Goal: Task Accomplishment & Management: Manage account settings

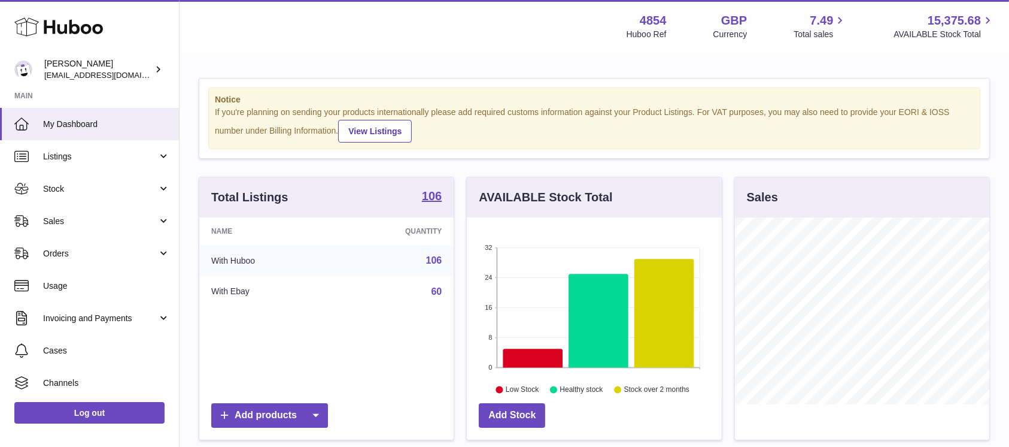
scroll to position [187, 254]
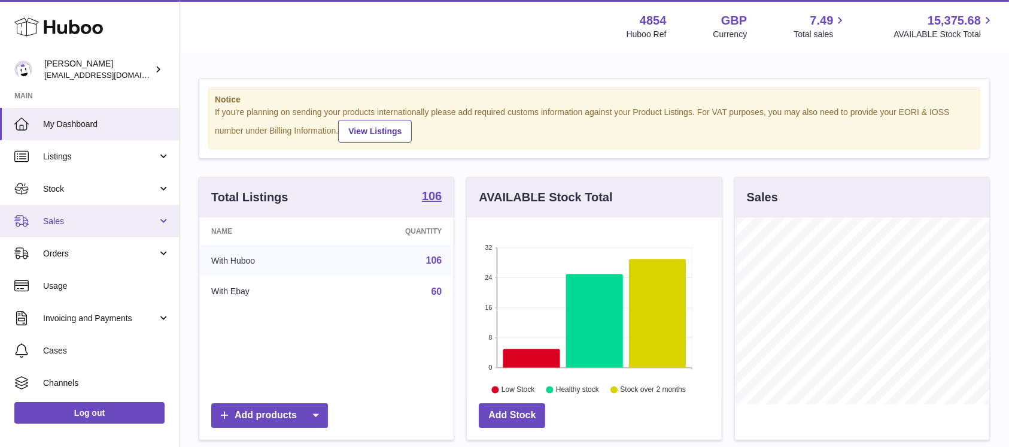
click at [84, 235] on link "Sales" at bounding box center [89, 221] width 179 height 32
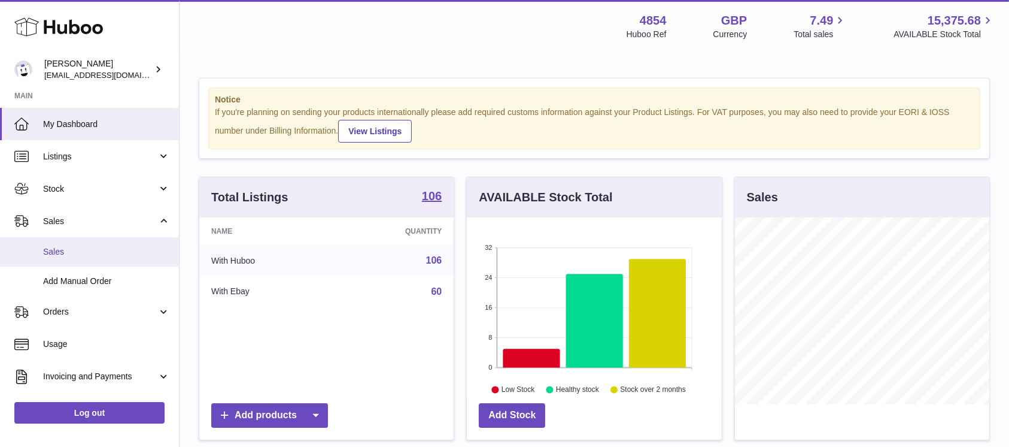
click at [76, 246] on span "Sales" at bounding box center [106, 251] width 127 height 11
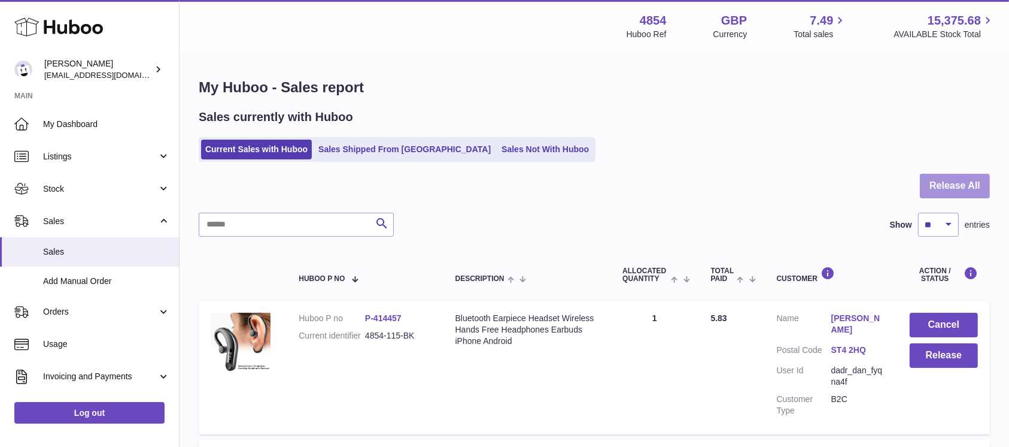
click at [935, 184] on button "Release All" at bounding box center [955, 186] width 70 height 25
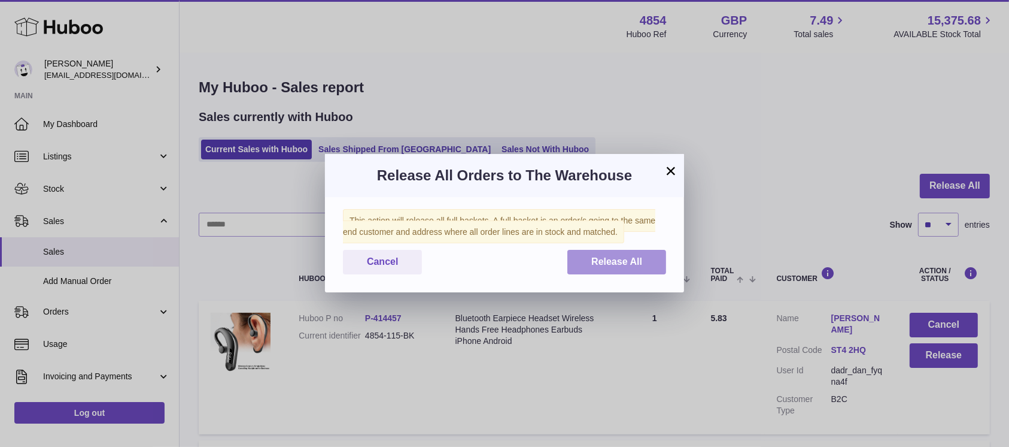
click at [596, 251] on button "Release All" at bounding box center [617, 262] width 99 height 25
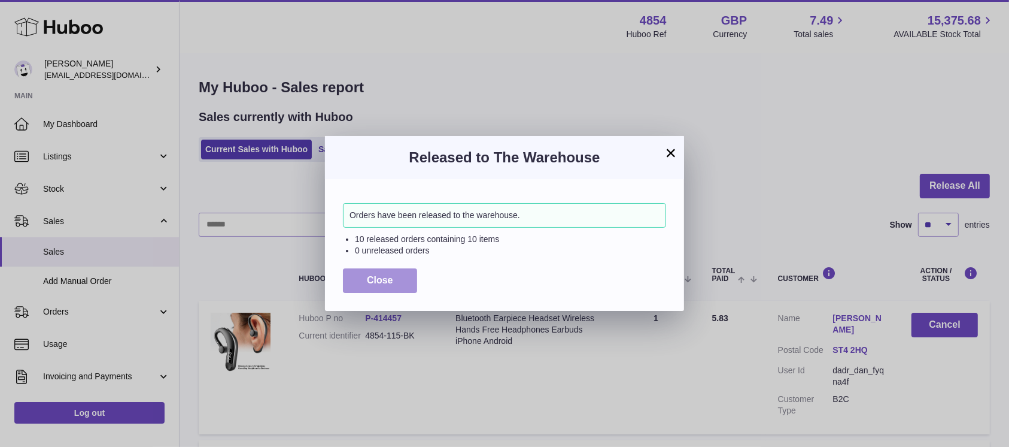
click at [383, 275] on span "Close" at bounding box center [380, 280] width 26 height 10
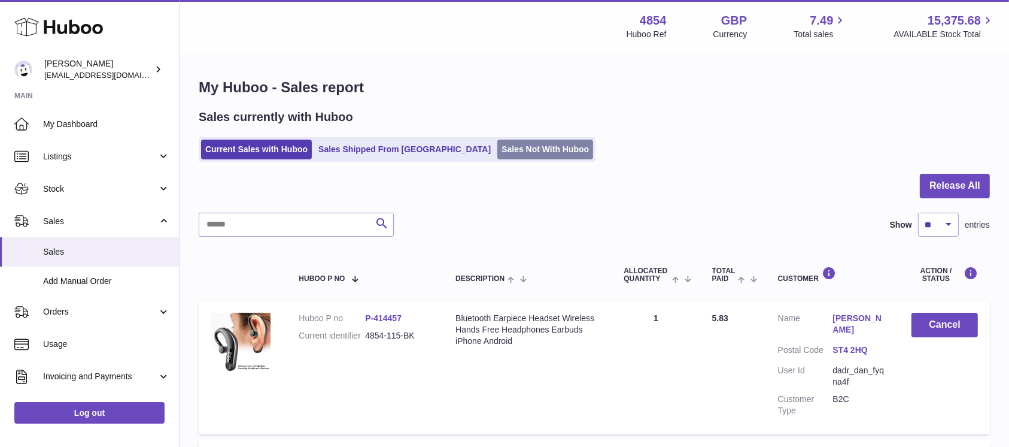
click at [524, 147] on link "Sales Not With Huboo" at bounding box center [545, 149] width 96 height 20
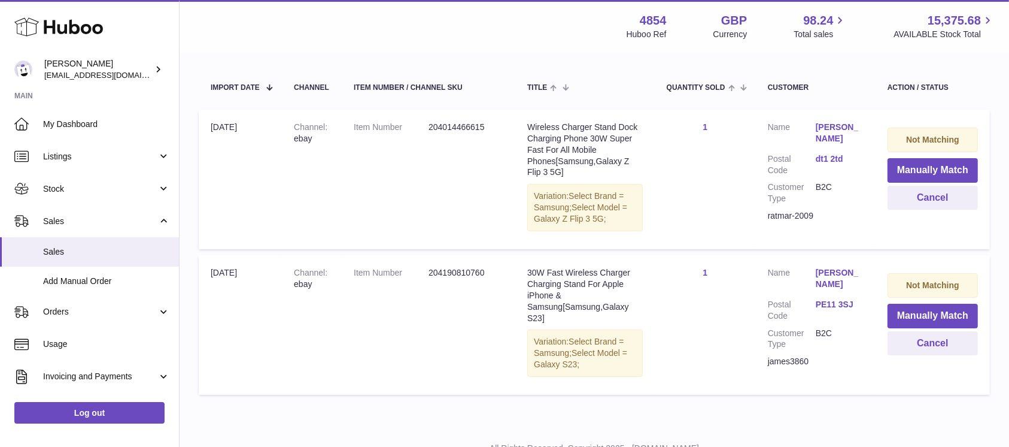
scroll to position [178, 0]
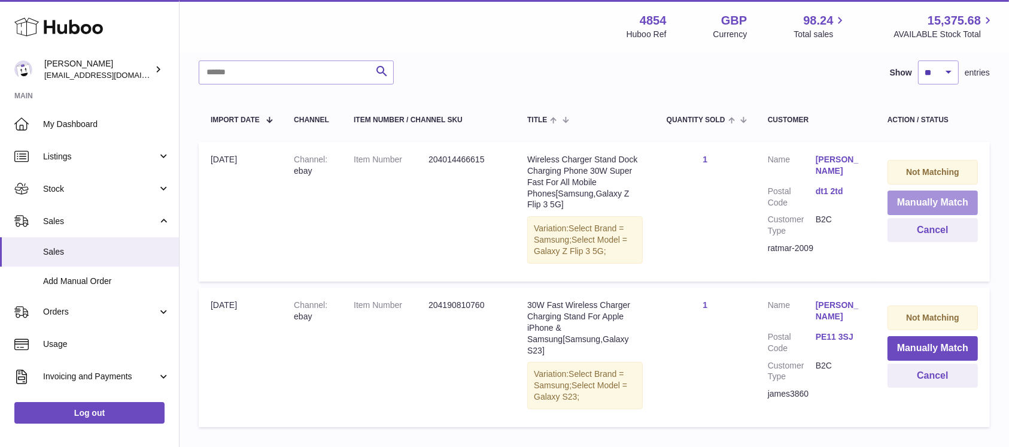
click at [921, 199] on button "Manually Match" at bounding box center [933, 202] width 90 height 25
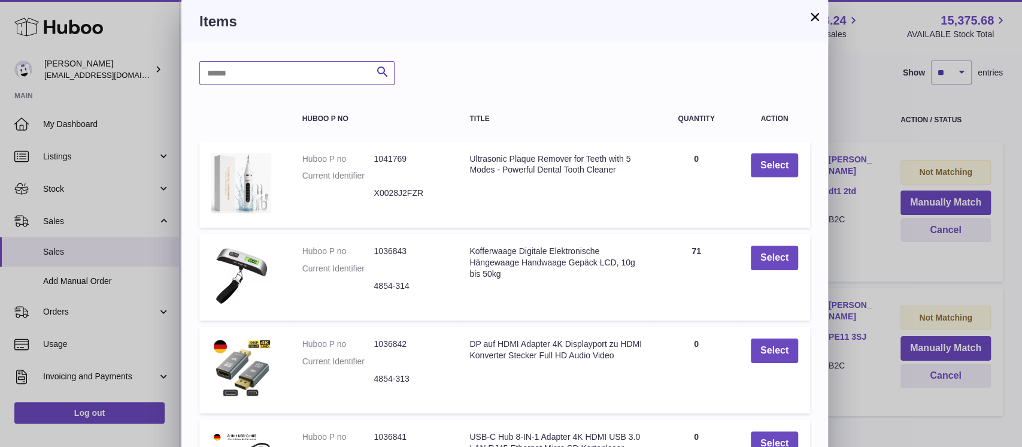
click at [307, 75] on input "text" at bounding box center [296, 73] width 195 height 24
type input "*****"
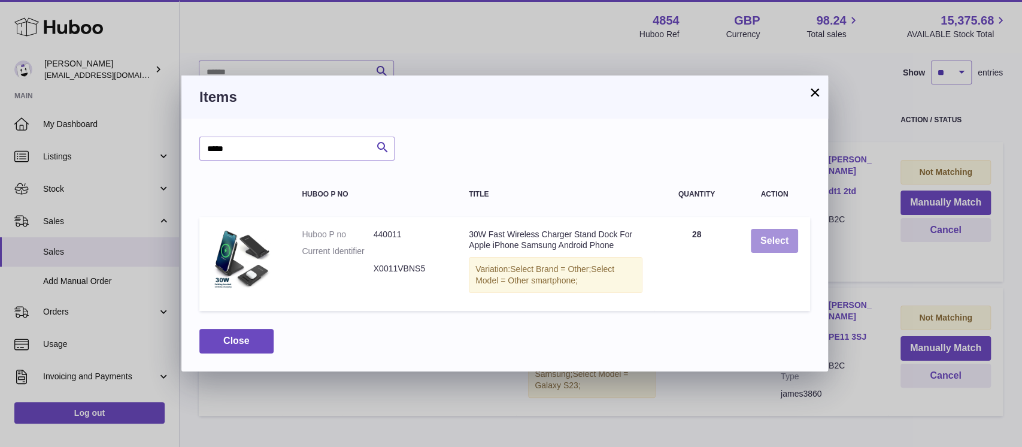
click at [771, 235] on button "Select" at bounding box center [774, 241] width 47 height 25
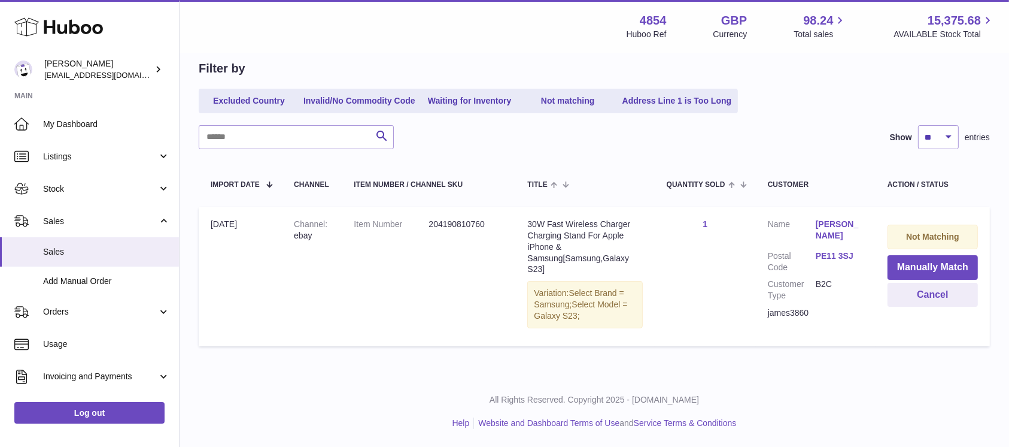
scroll to position [113, 0]
click at [923, 268] on button "Manually Match" at bounding box center [933, 268] width 90 height 25
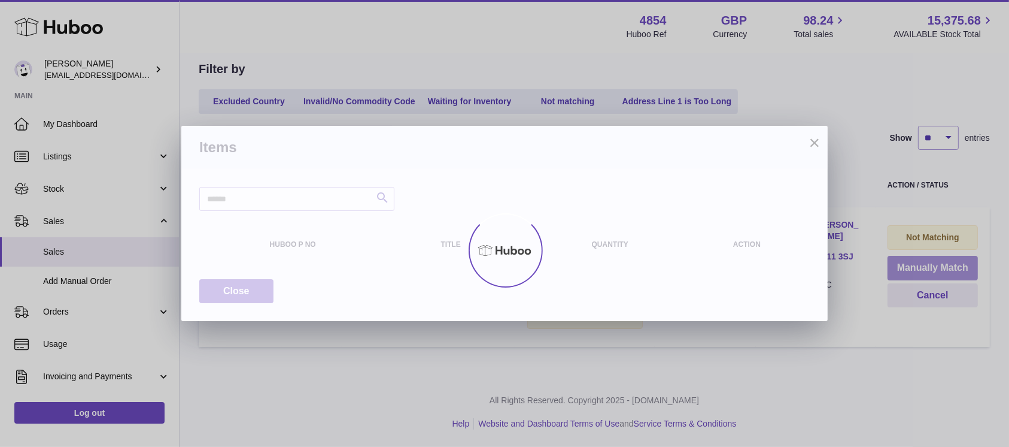
scroll to position [101, 0]
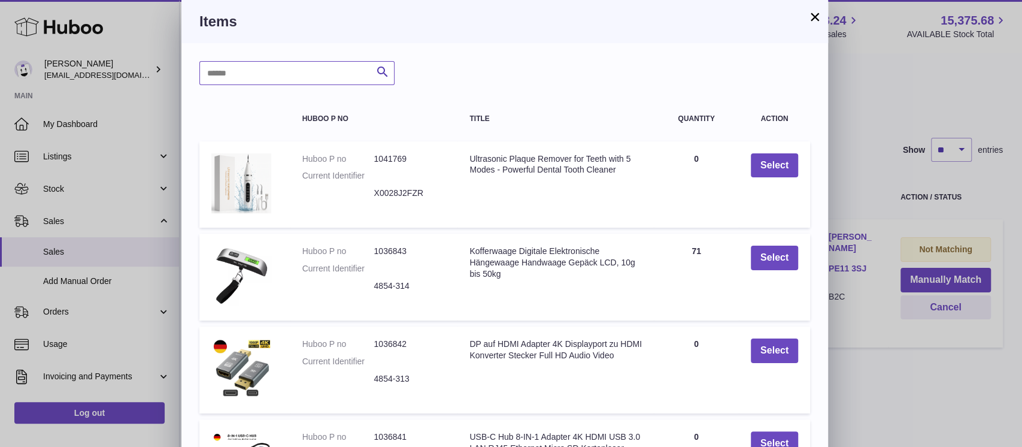
click at [296, 67] on input "text" at bounding box center [296, 73] width 195 height 24
type input "*****"
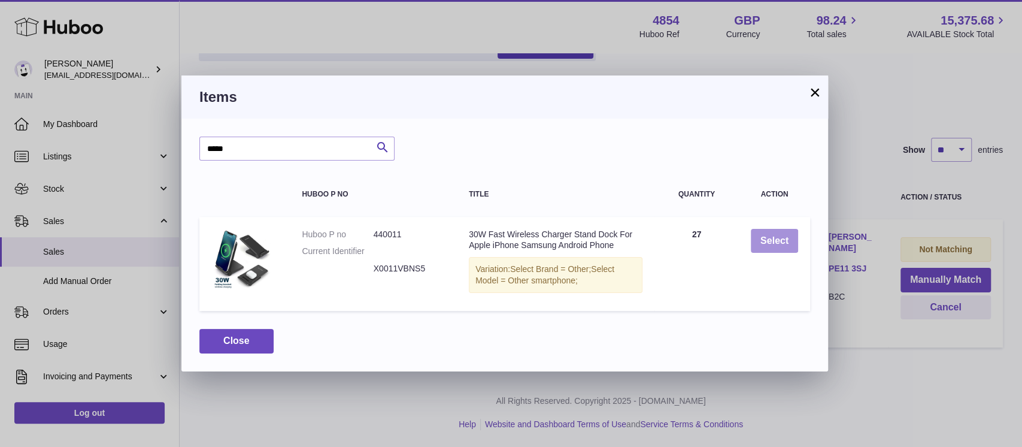
click at [779, 251] on button "Select" at bounding box center [774, 241] width 47 height 25
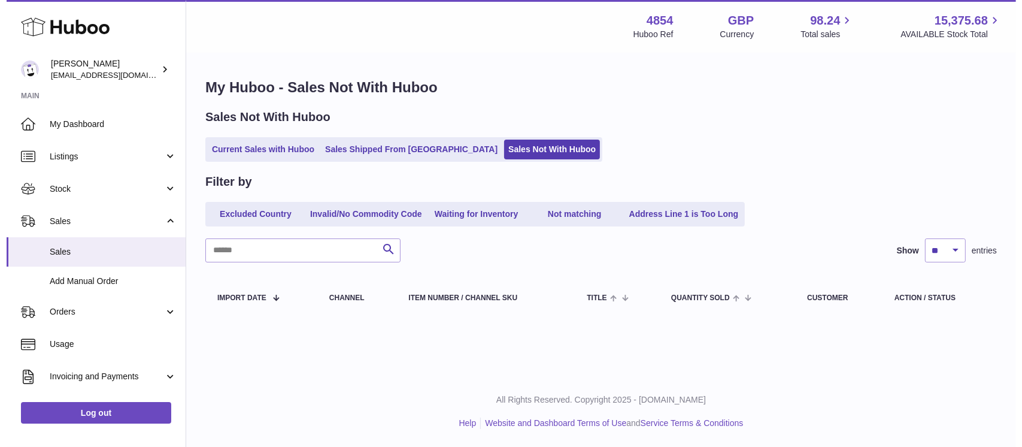
scroll to position [0, 0]
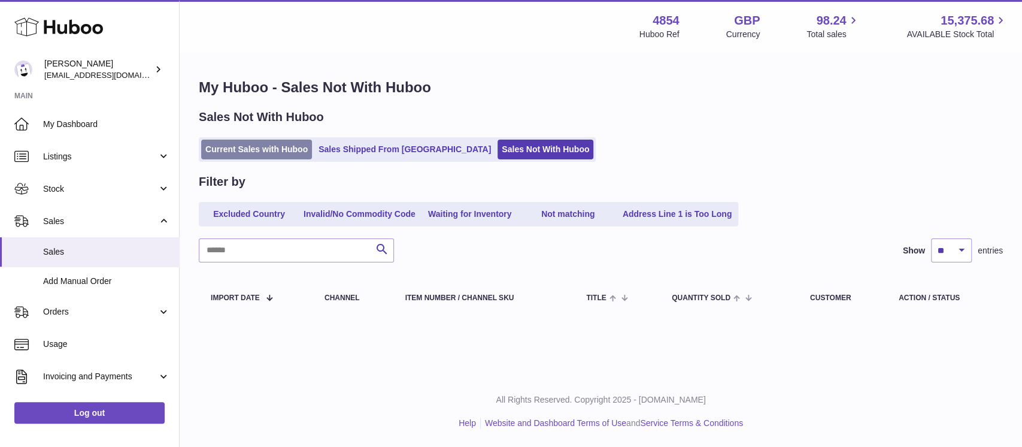
click at [288, 153] on link "Current Sales with Huboo" at bounding box center [256, 149] width 111 height 20
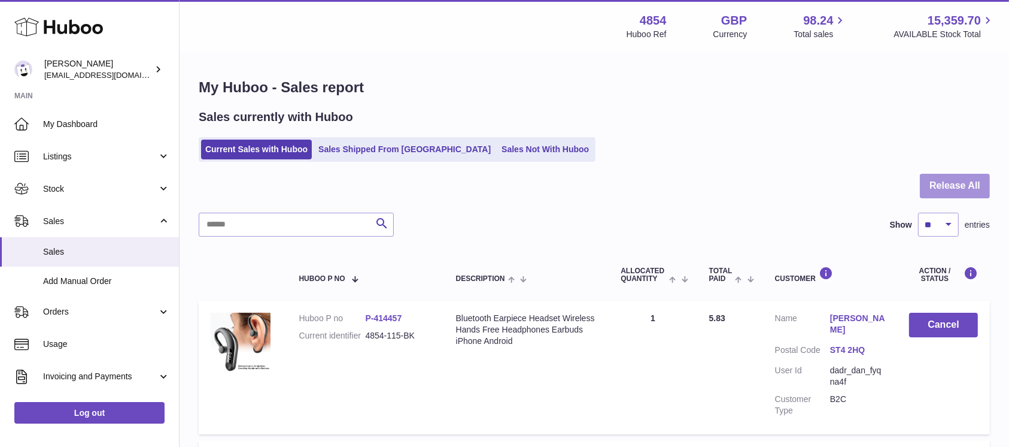
click at [936, 181] on button "Release All" at bounding box center [955, 186] width 70 height 25
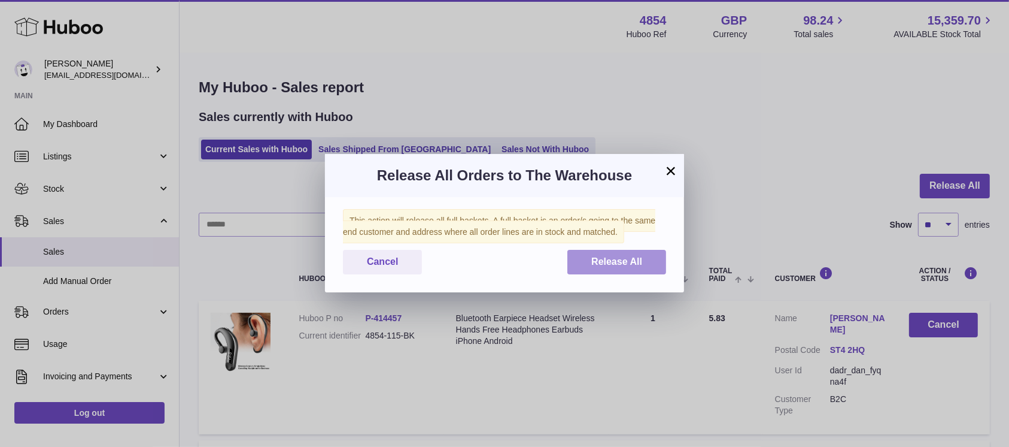
click at [604, 271] on button "Release All" at bounding box center [617, 262] width 99 height 25
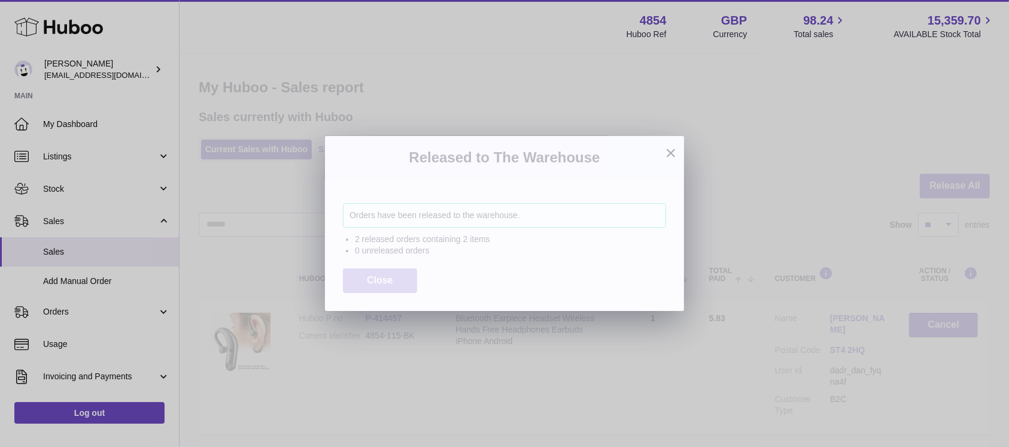
click at [387, 281] on span "Close" at bounding box center [380, 280] width 26 height 10
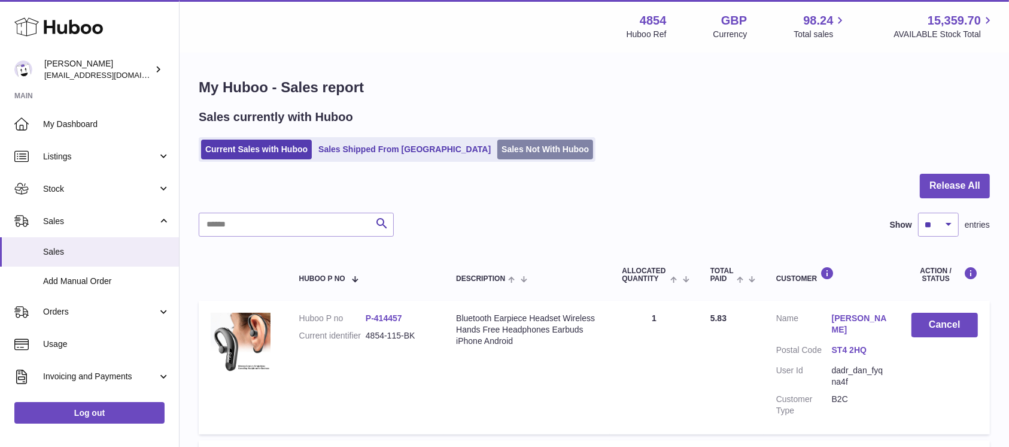
click at [497, 149] on link "Sales Not With Huboo" at bounding box center [545, 149] width 96 height 20
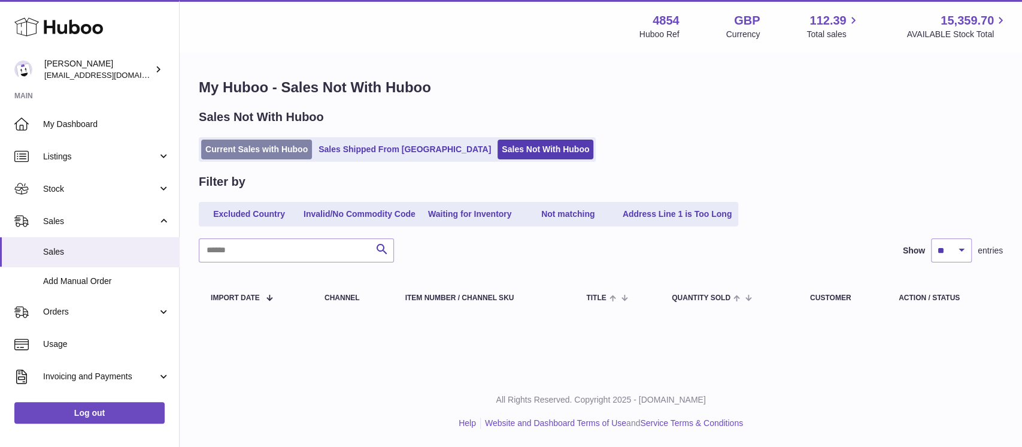
click at [277, 156] on link "Current Sales with Huboo" at bounding box center [256, 149] width 111 height 20
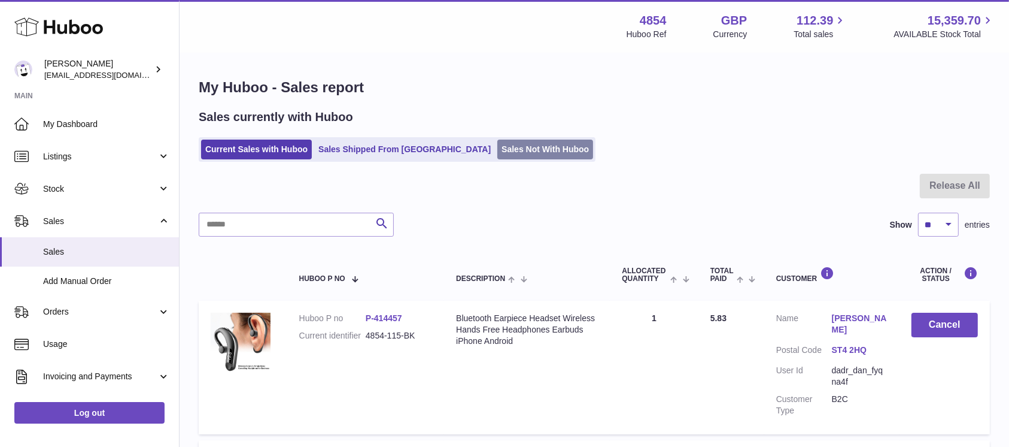
click at [497, 145] on link "Sales Not With Huboo" at bounding box center [545, 149] width 96 height 20
